Goal: Task Accomplishment & Management: Use online tool/utility

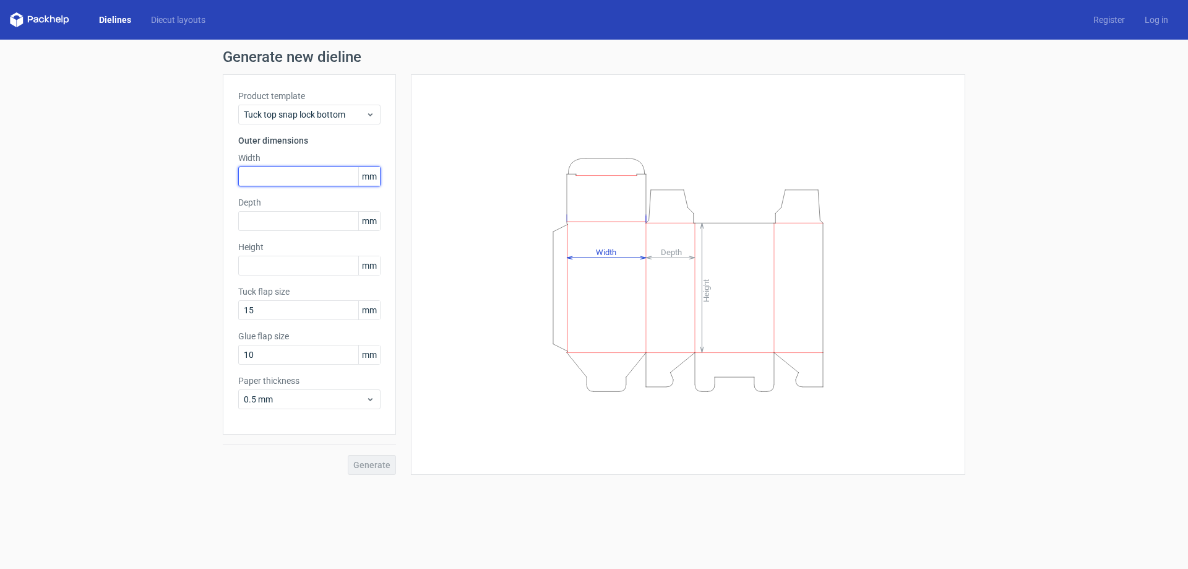
drag, startPoint x: 298, startPoint y: 175, endPoint x: 331, endPoint y: 171, distance: 32.9
click at [298, 175] on input "text" at bounding box center [309, 176] width 142 height 20
click at [372, 175] on span "mm" at bounding box center [369, 176] width 22 height 19
click at [371, 175] on span "mm" at bounding box center [369, 176] width 22 height 19
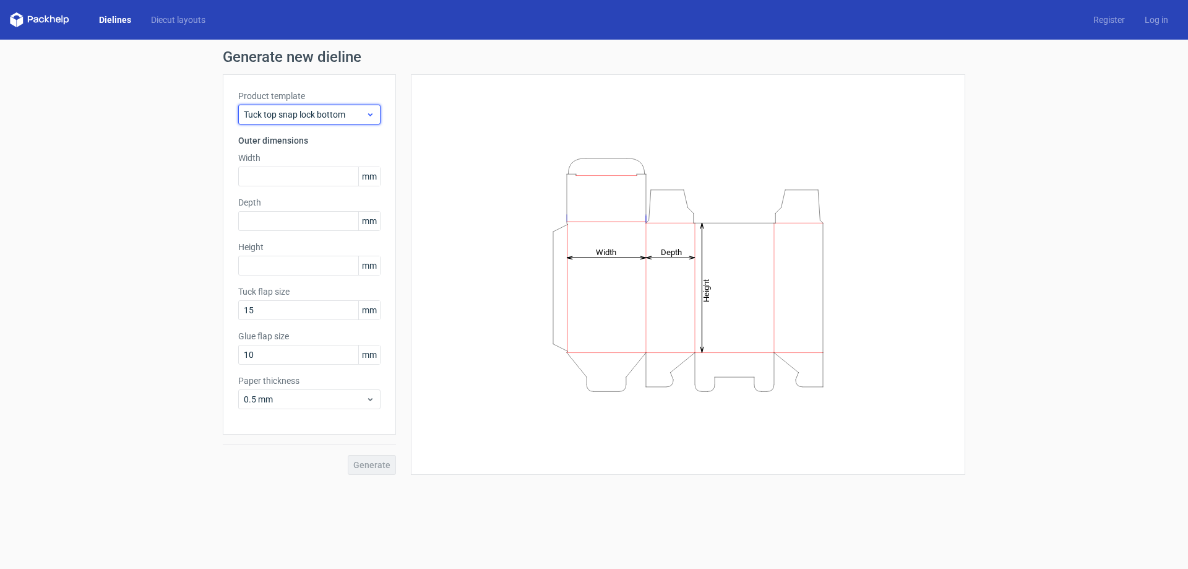
click at [371, 114] on icon at bounding box center [370, 115] width 9 height 10
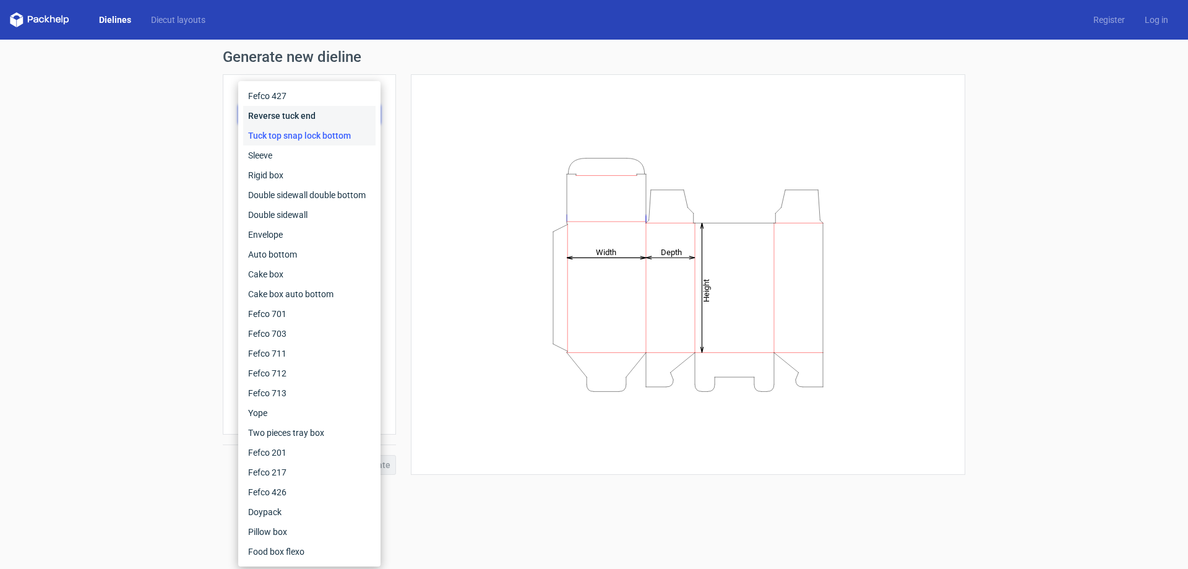
click at [371, 114] on div "Reverse tuck end" at bounding box center [309, 116] width 132 height 20
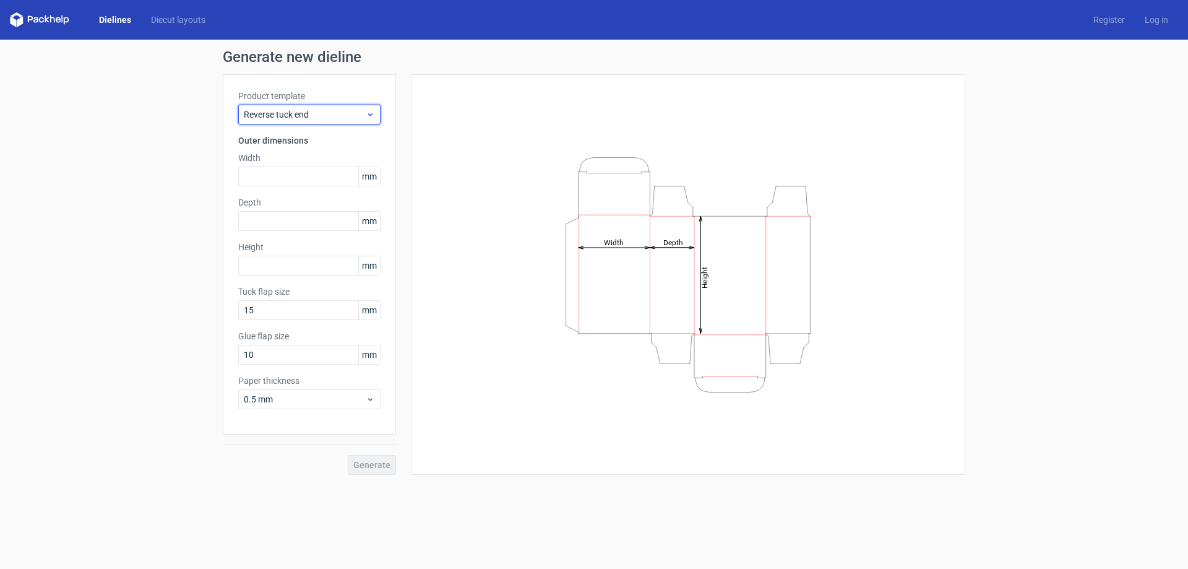
click at [368, 116] on icon at bounding box center [370, 115] width 9 height 10
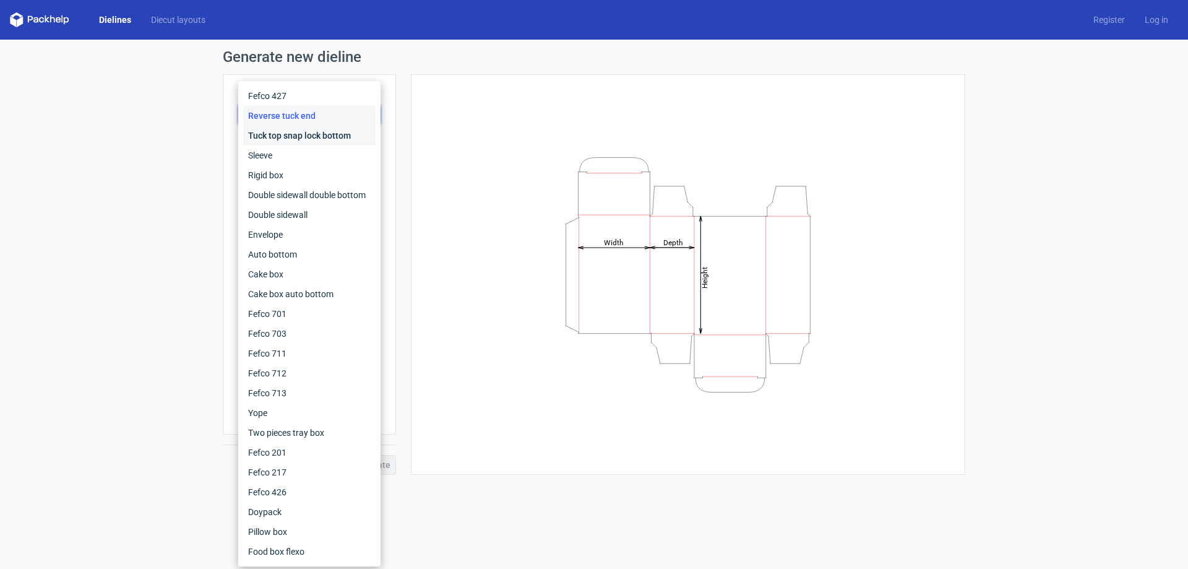
click at [330, 142] on div "Tuck top snap lock bottom" at bounding box center [309, 136] width 132 height 20
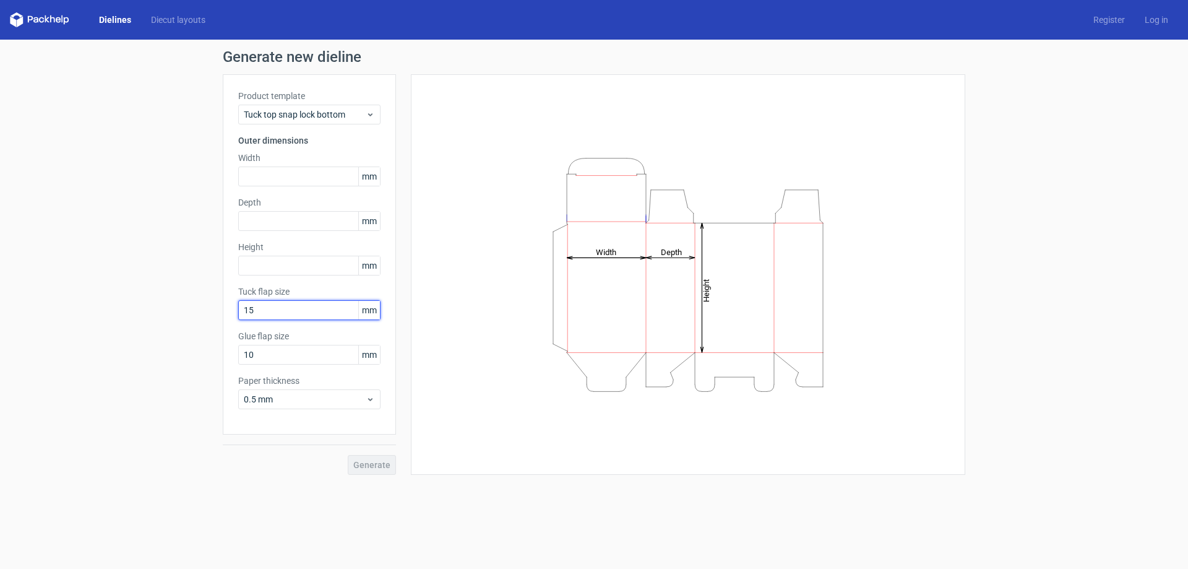
drag, startPoint x: 272, startPoint y: 308, endPoint x: 190, endPoint y: 308, distance: 81.7
click at [190, 308] on div "Generate new dieline Product template Tuck top snap lock bottom Outer dimension…" at bounding box center [594, 262] width 1188 height 445
type input "2"
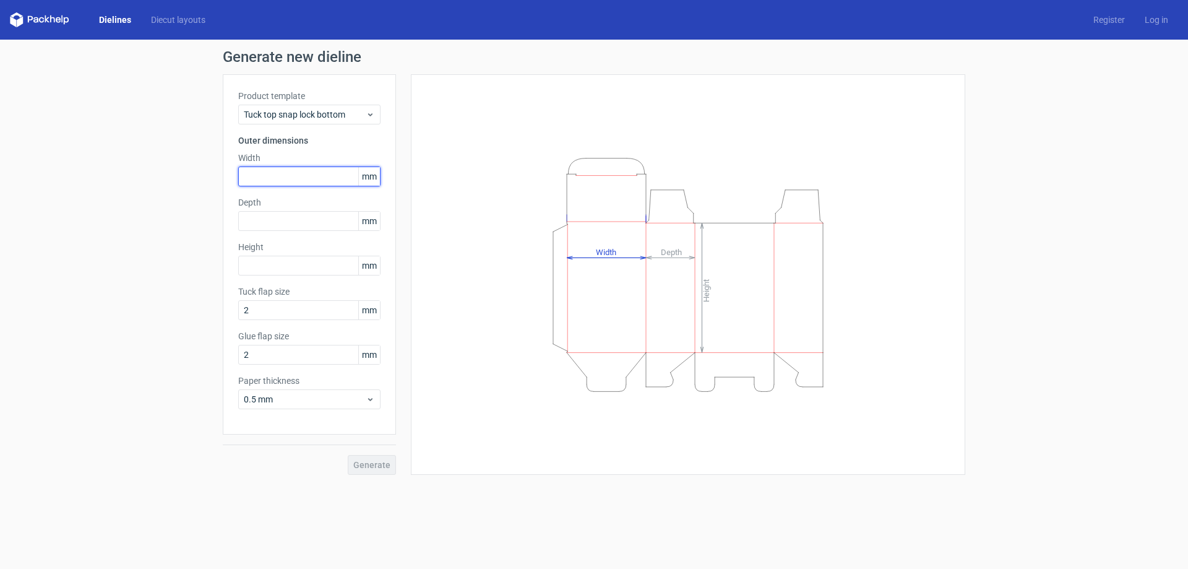
click at [305, 175] on input "text" at bounding box center [309, 176] width 142 height 20
type input "76"
type input "88"
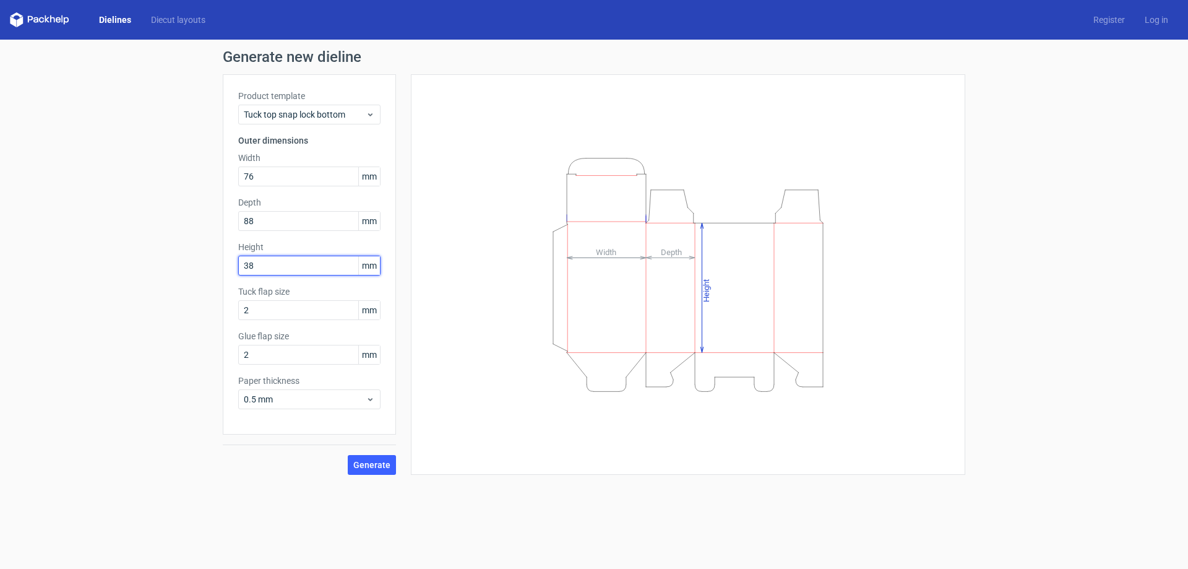
type input "38"
click at [366, 462] on span "Generate" at bounding box center [371, 464] width 37 height 9
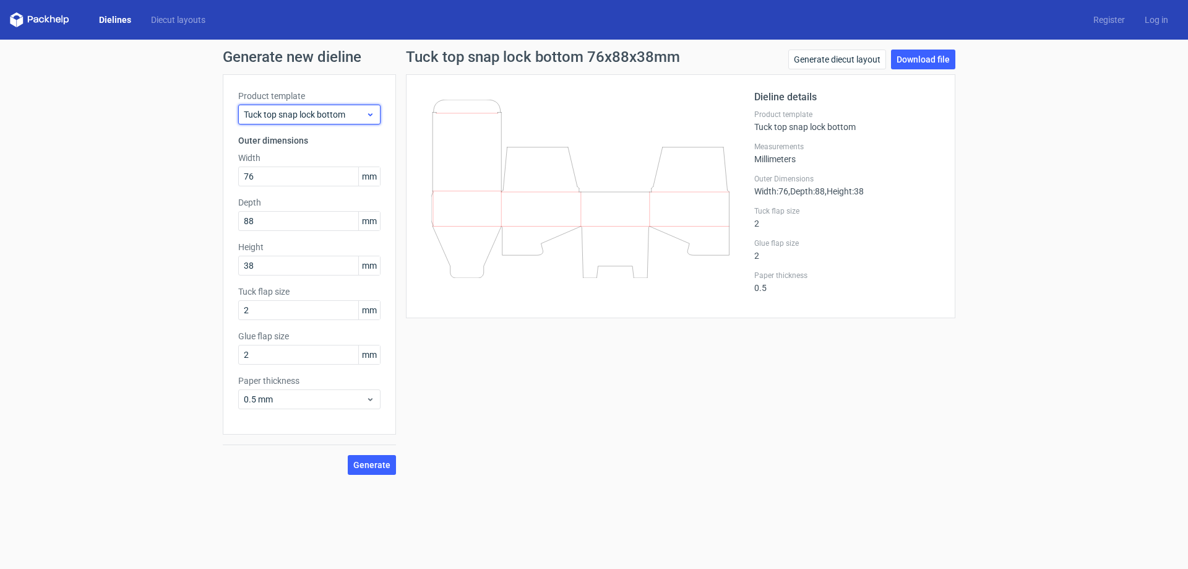
click at [329, 114] on span "Tuck top snap lock bottom" at bounding box center [305, 114] width 122 height 12
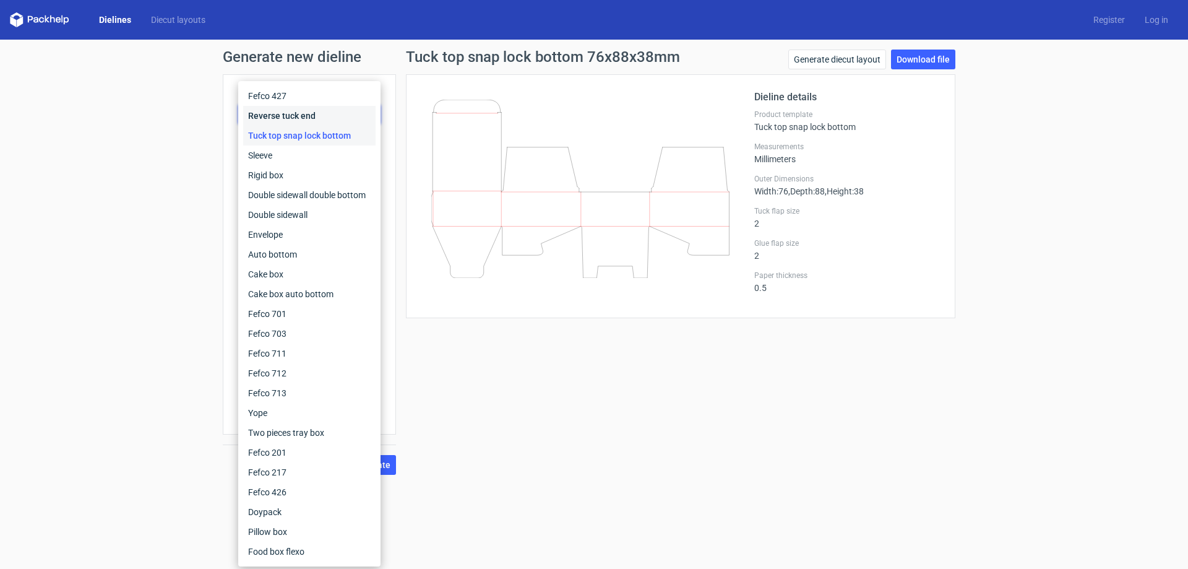
click at [293, 116] on div "Reverse tuck end" at bounding box center [309, 116] width 132 height 20
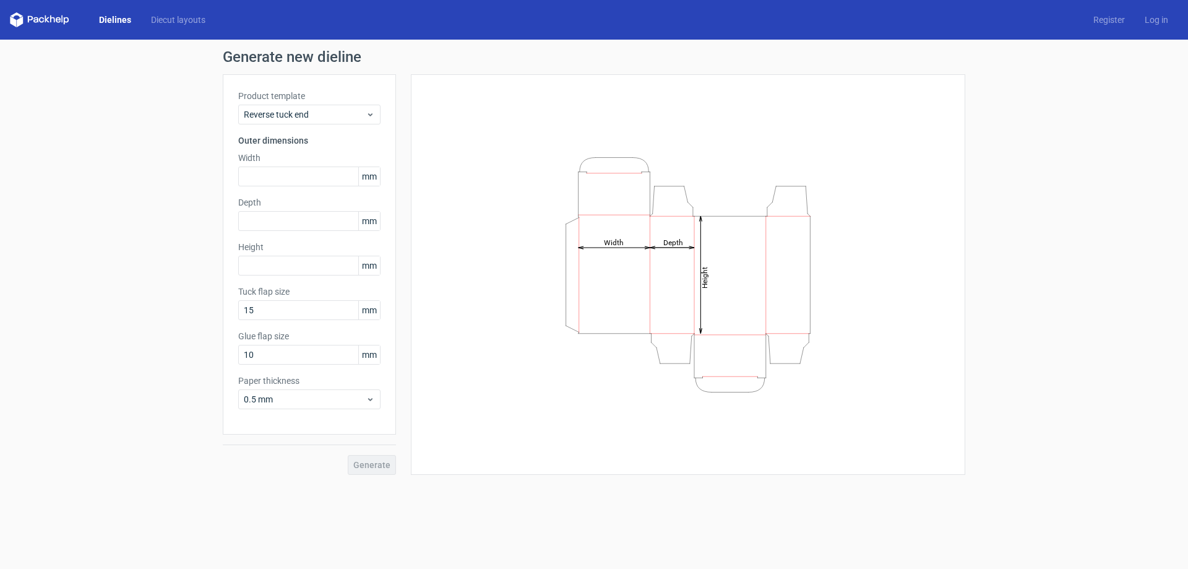
click at [58, 15] on icon at bounding box center [39, 19] width 59 height 15
click at [53, 17] on icon at bounding box center [39, 19] width 59 height 15
click at [45, 19] on polygon at bounding box center [47, 18] width 5 height 7
click at [1, 20] on div "Dielines Diecut layouts Register Log in" at bounding box center [594, 20] width 1188 height 40
click at [17, 15] on icon at bounding box center [39, 19] width 59 height 15
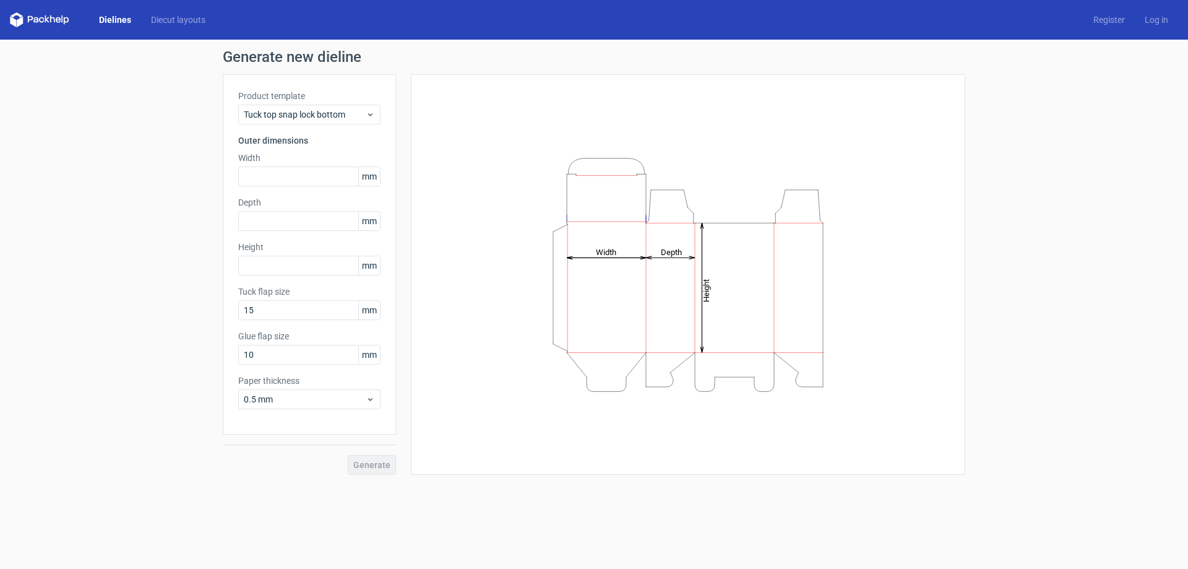
click at [289, 164] on div "Width mm" at bounding box center [309, 169] width 142 height 35
click at [276, 171] on input "text" at bounding box center [309, 176] width 142 height 20
click at [324, 178] on input "text" at bounding box center [309, 176] width 142 height 20
type input "76"
type input "88"
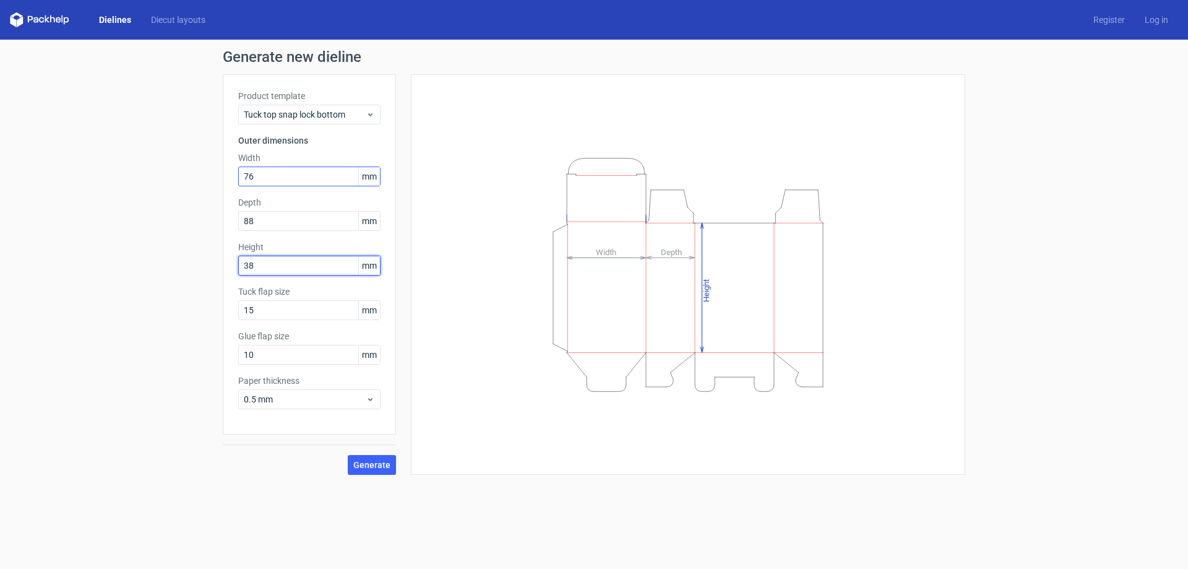
type input "38"
click at [381, 463] on span "Generate" at bounding box center [371, 464] width 37 height 9
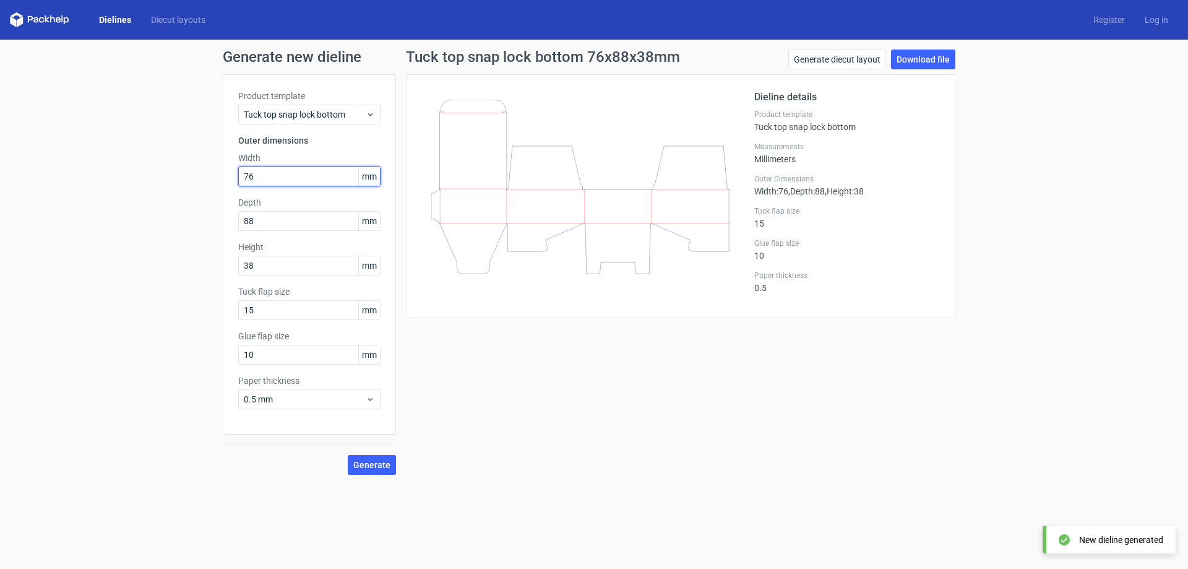
drag, startPoint x: 273, startPoint y: 179, endPoint x: 210, endPoint y: 176, distance: 62.6
click at [210, 176] on div "Generate new dieline Product template Tuck top snap lock bottom Outer dimension…" at bounding box center [594, 262] width 1188 height 445
type input "38"
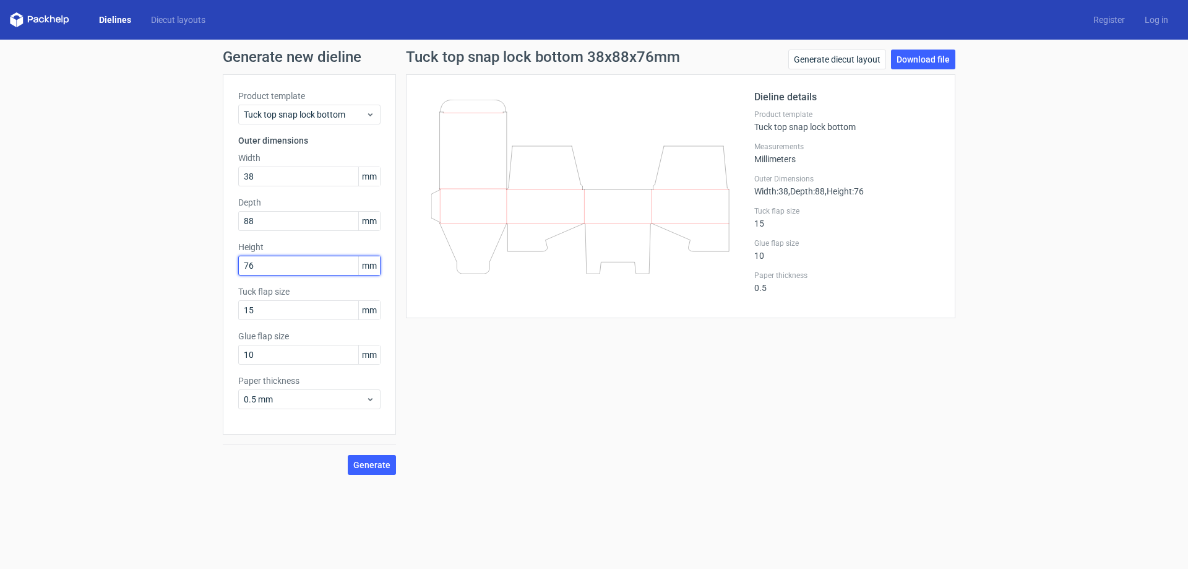
type input "76"
click at [381, 466] on span "Generate" at bounding box center [371, 464] width 37 height 9
drag, startPoint x: 262, startPoint y: 176, endPoint x: 207, endPoint y: 170, distance: 54.9
click at [207, 168] on div "Generate new dieline Product template Tuck top snap lock bottom Outer dimension…" at bounding box center [594, 262] width 1188 height 445
drag, startPoint x: 274, startPoint y: 262, endPoint x: 215, endPoint y: 264, distance: 58.8
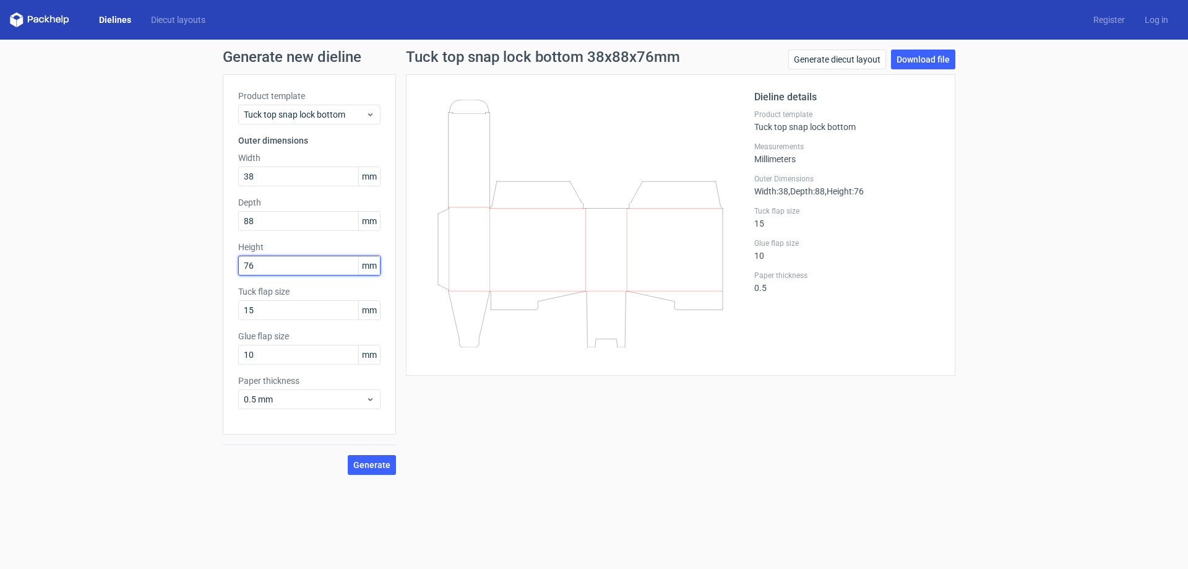
click at [215, 264] on div "Generate new dieline Product template Tuck top snap lock bottom Outer dimension…" at bounding box center [594, 262] width 1188 height 445
click at [261, 218] on input "88" at bounding box center [309, 221] width 142 height 20
drag, startPoint x: 263, startPoint y: 175, endPoint x: 98, endPoint y: 179, distance: 165.3
click at [98, 179] on div "Generate new dieline Product template Tuck top snap lock bottom Outer dimension…" at bounding box center [594, 262] width 1188 height 445
type input "88"
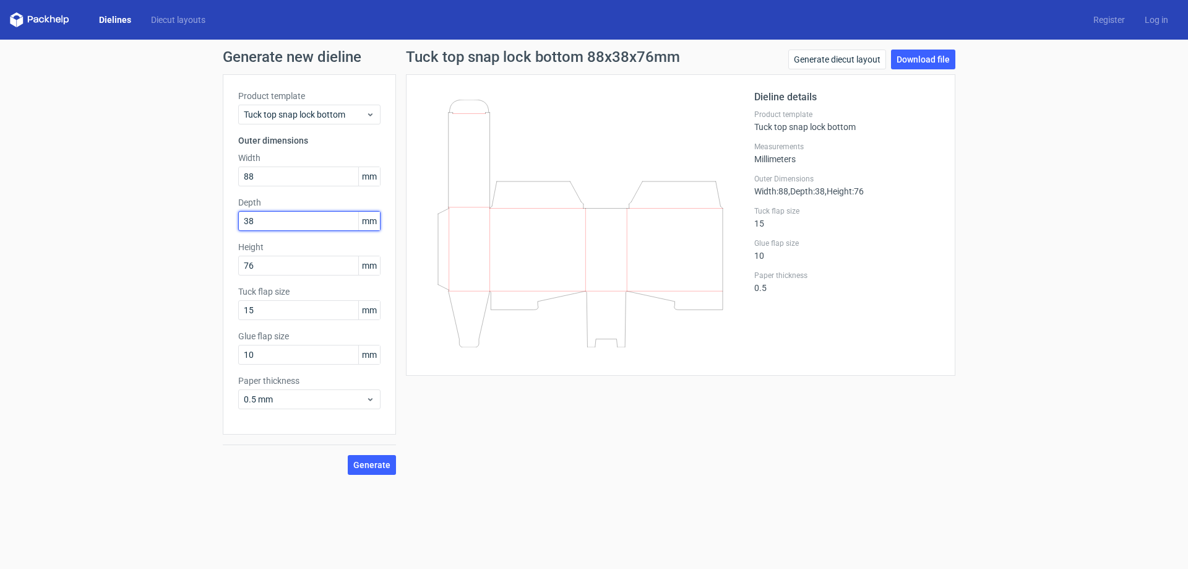
type input "38"
click at [383, 462] on span "Generate" at bounding box center [371, 464] width 37 height 9
click at [925, 54] on link "Download file" at bounding box center [923, 60] width 64 height 20
click at [855, 63] on link "Generate diecut layout" at bounding box center [837, 60] width 98 height 20
